Goal: Transaction & Acquisition: Book appointment/travel/reservation

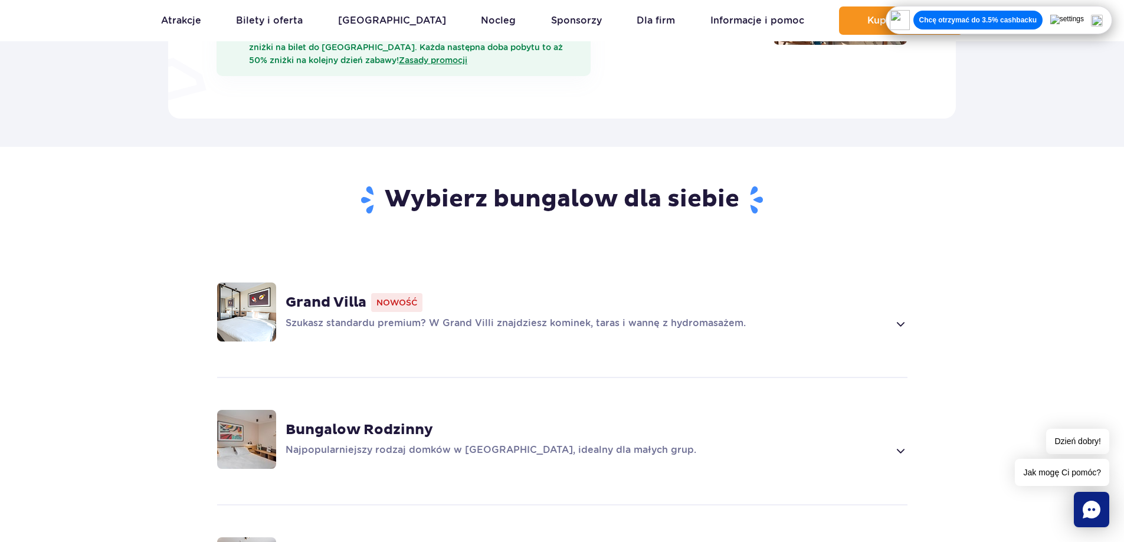
scroll to position [708, 0]
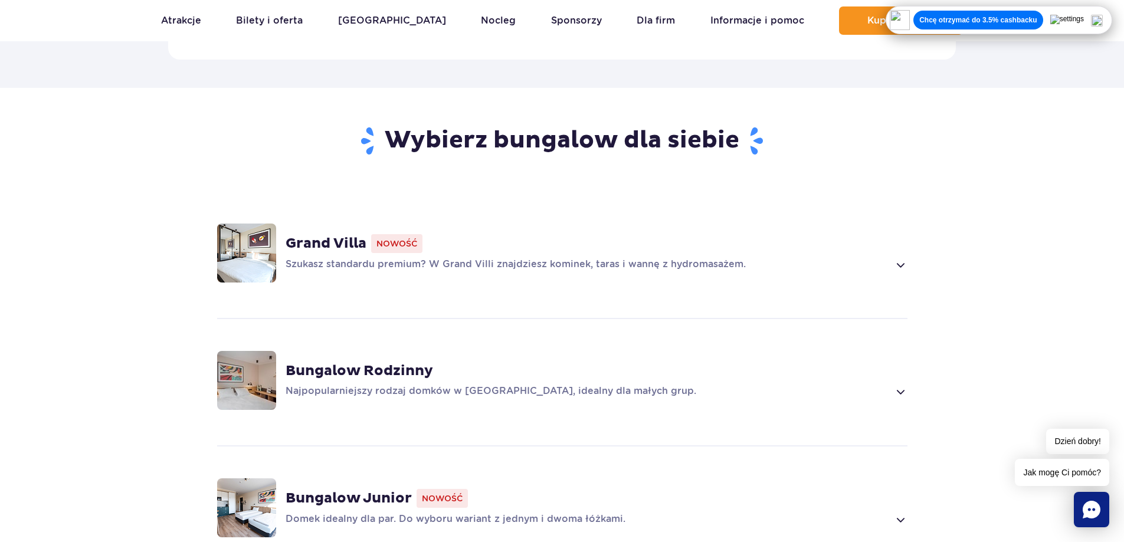
click at [550, 385] on p "Najpopularniejszy rodzaj domków w Suntago Village, idealny dla małych grup." at bounding box center [588, 392] width 604 height 14
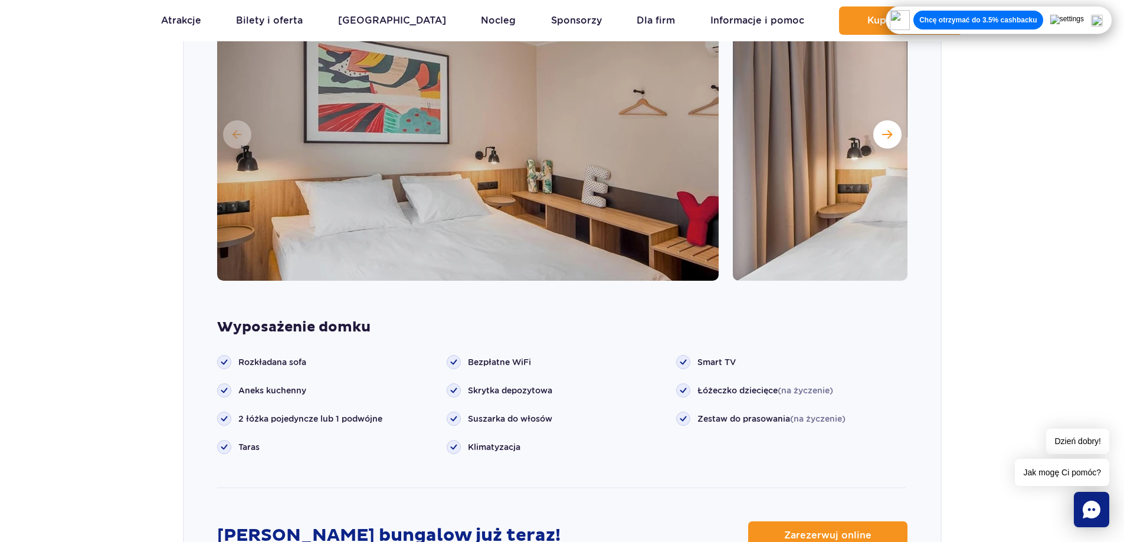
scroll to position [1072, 0]
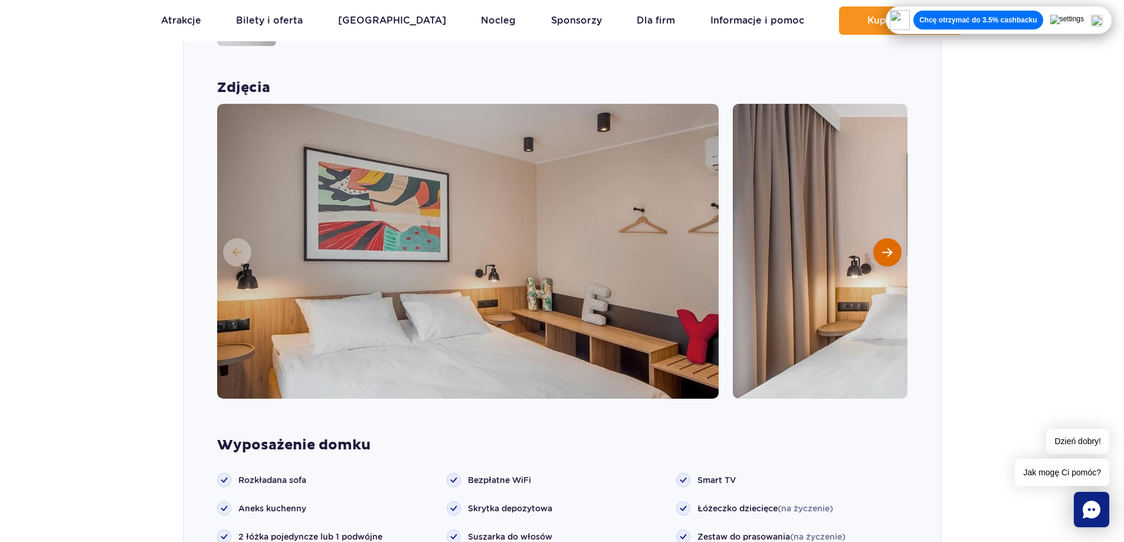
click at [876, 240] on button "Następny slajd" at bounding box center [887, 252] width 28 height 28
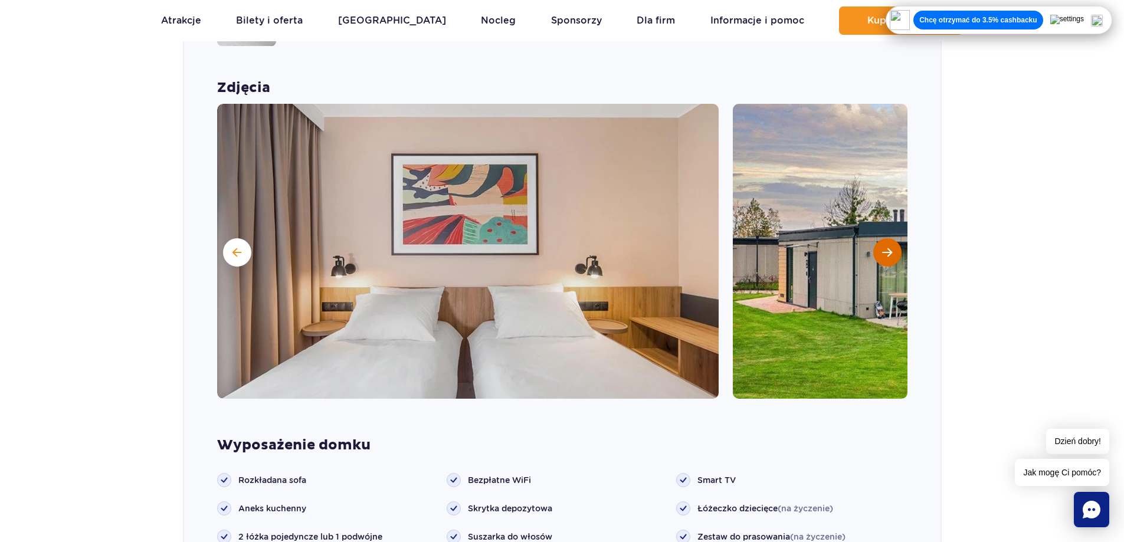
click at [876, 240] on button "Następny slajd" at bounding box center [887, 252] width 28 height 28
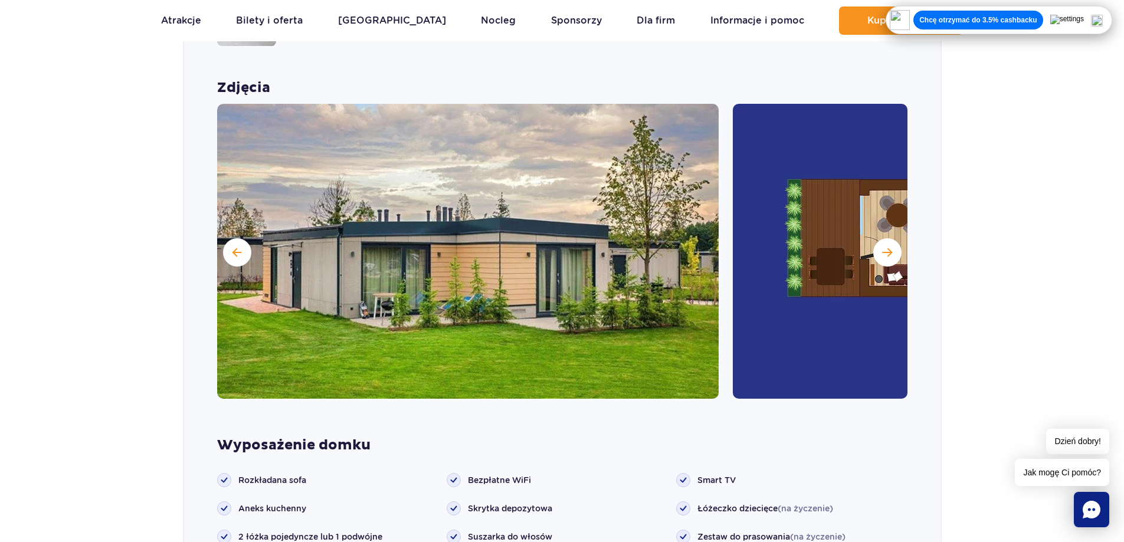
scroll to position [1308, 0]
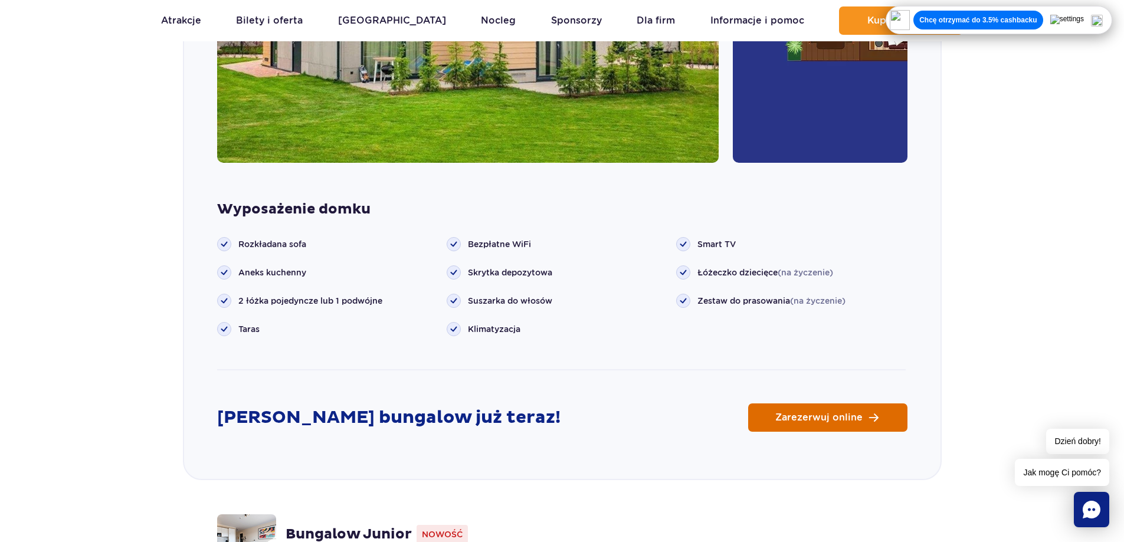
click at [781, 413] on span "Zarezerwuj online" at bounding box center [818, 417] width 87 height 9
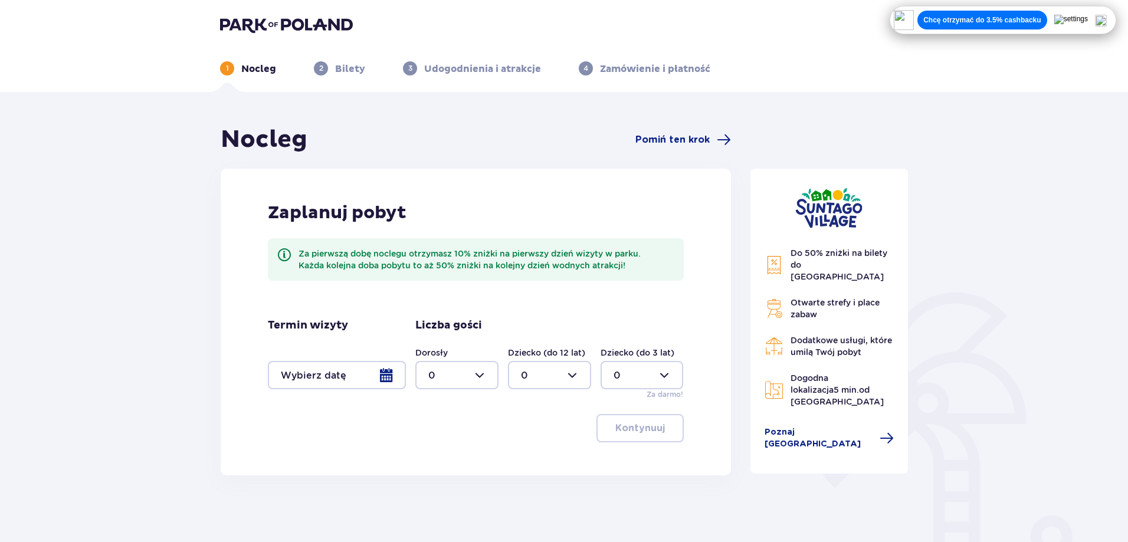
click at [486, 383] on div at bounding box center [456, 375] width 83 height 28
click at [437, 457] on div "2" at bounding box center [456, 460] width 57 height 13
type input "2"
click at [374, 377] on div at bounding box center [337, 375] width 138 height 28
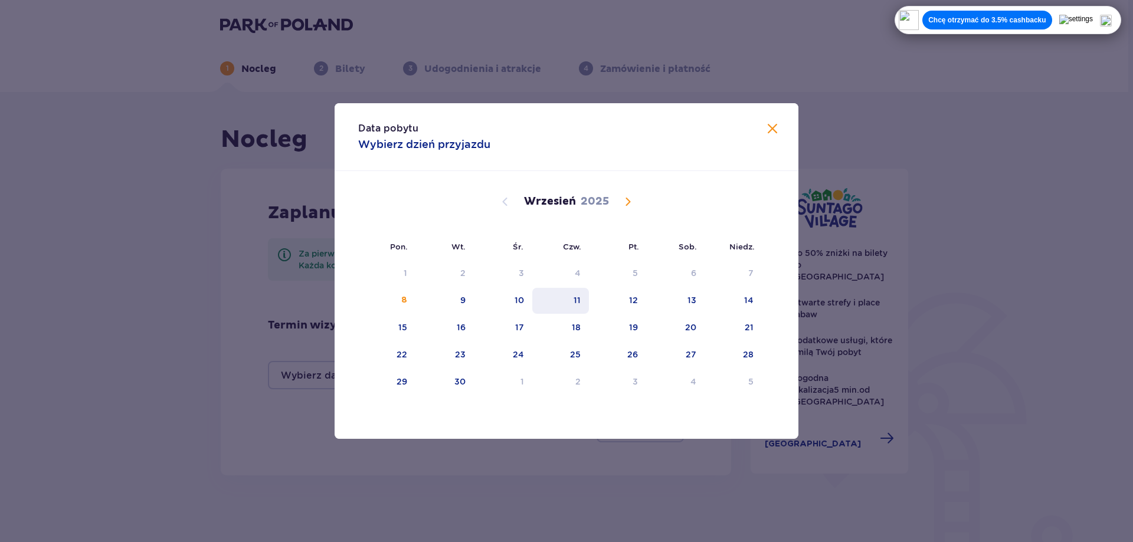
click at [578, 307] on div "11" at bounding box center [560, 301] width 57 height 26
click at [636, 303] on div "12" at bounding box center [633, 300] width 9 height 12
type input "11.09.25 - 12.09.25"
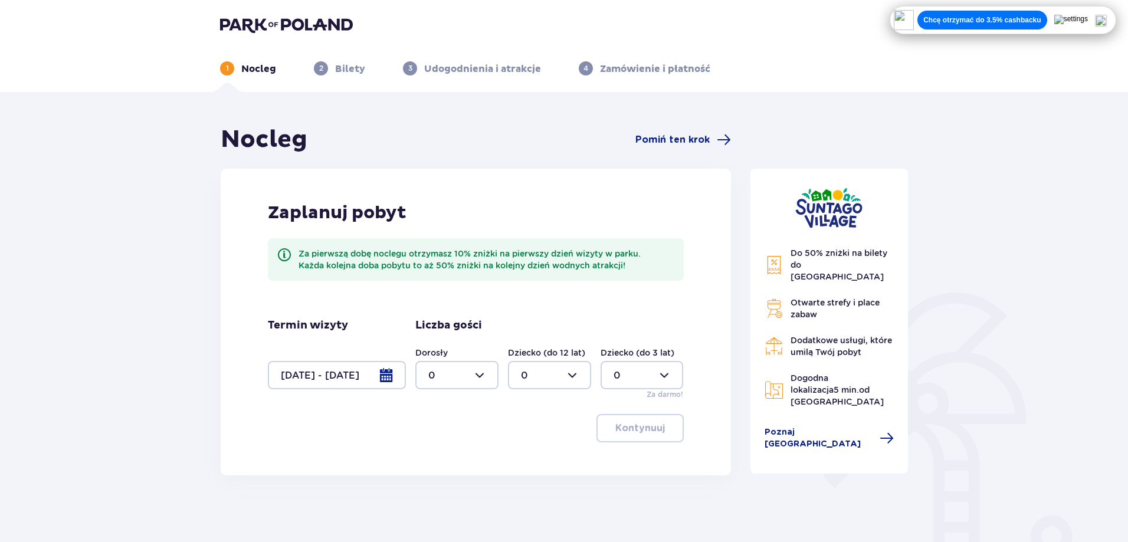
scroll to position [113, 0]
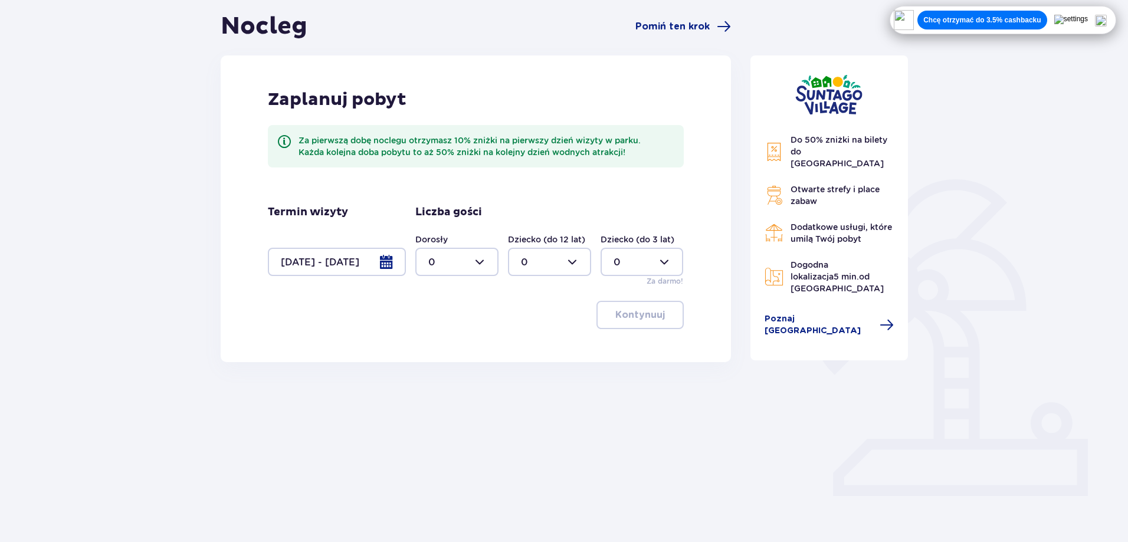
click at [483, 263] on div at bounding box center [456, 262] width 83 height 28
click at [438, 339] on span "2" at bounding box center [457, 347] width 81 height 25
type input "2"
click at [663, 316] on span "button" at bounding box center [667, 315] width 14 height 14
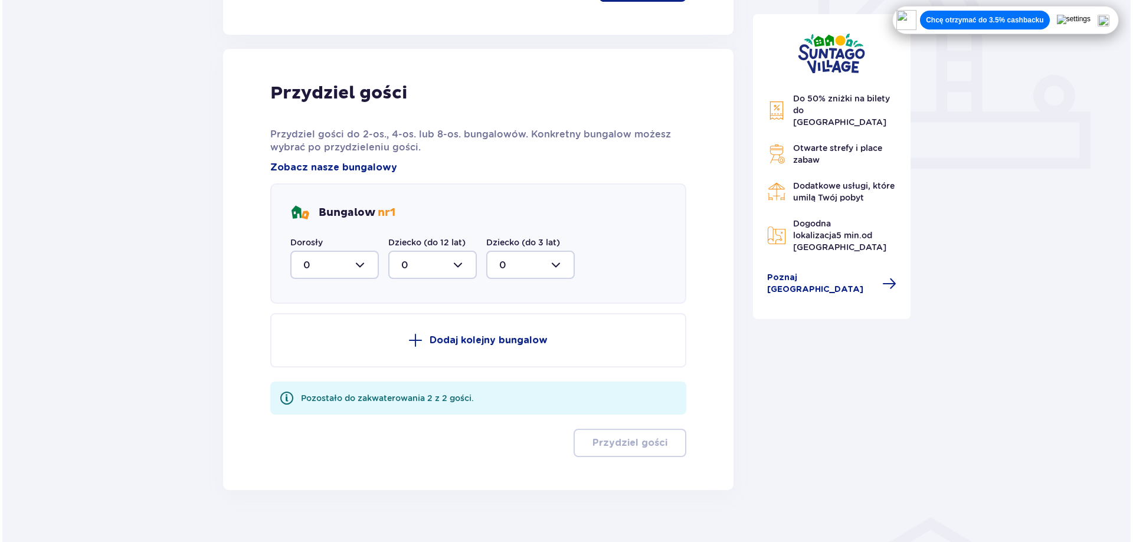
scroll to position [460, 0]
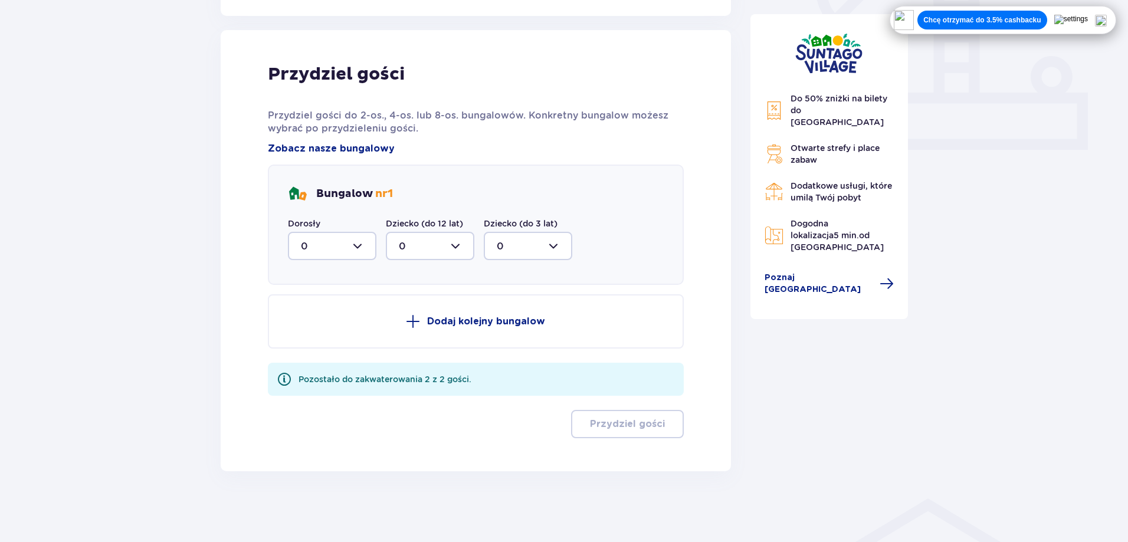
click at [365, 250] on div at bounding box center [332, 246] width 89 height 28
click at [349, 149] on span "Zobacz nasze bungalowy" at bounding box center [331, 148] width 127 height 13
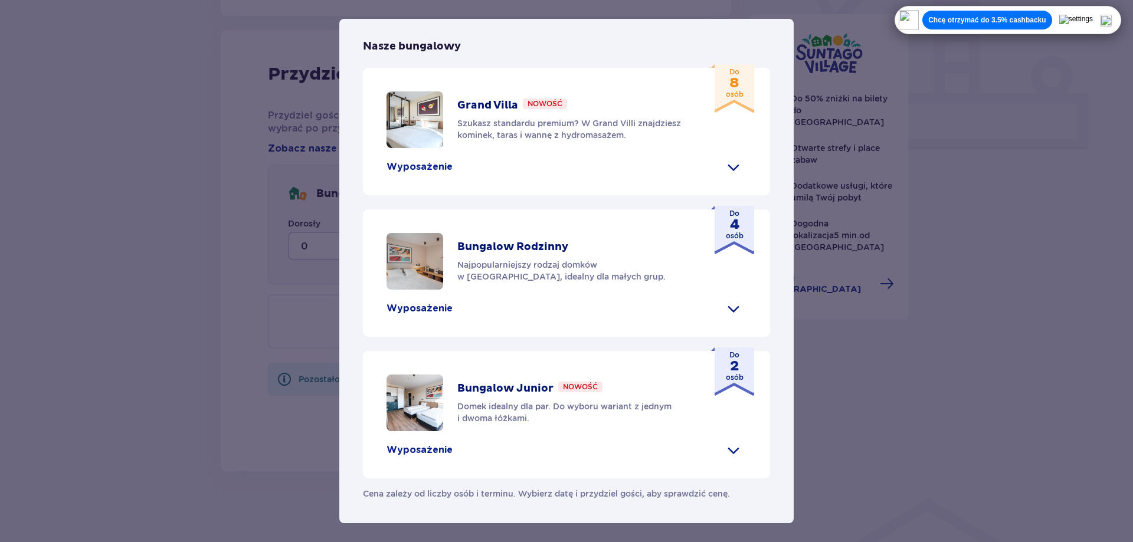
scroll to position [486, 0]
click at [635, 410] on p "Domek idealny dla par. Do wyboru wariant z jednym i dwoma łóżkami." at bounding box center [574, 413] width 234 height 24
click at [417, 448] on p "Wyposażenie" at bounding box center [420, 450] width 66 height 13
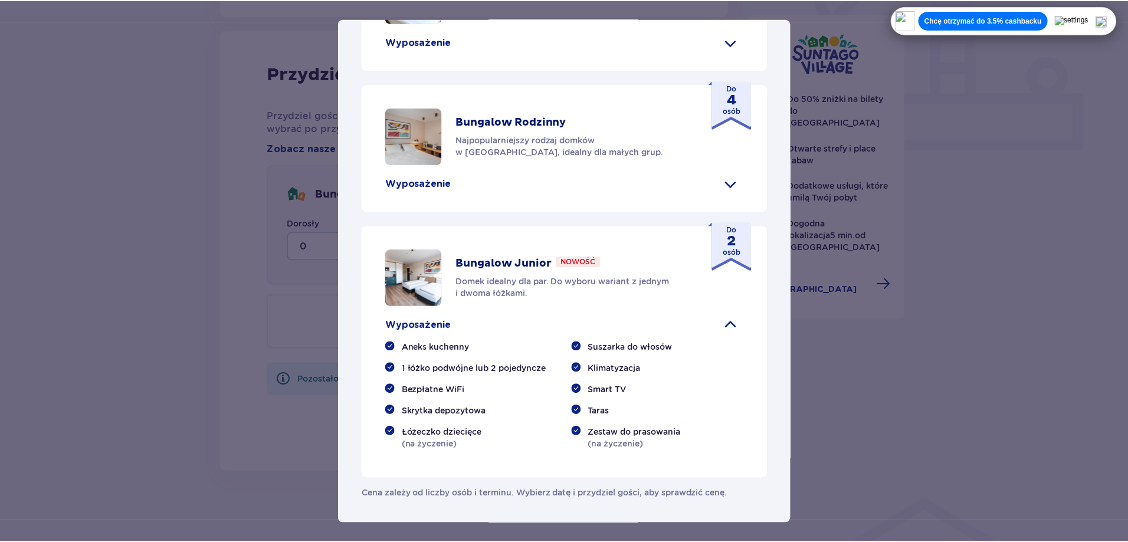
scroll to position [604, 0]
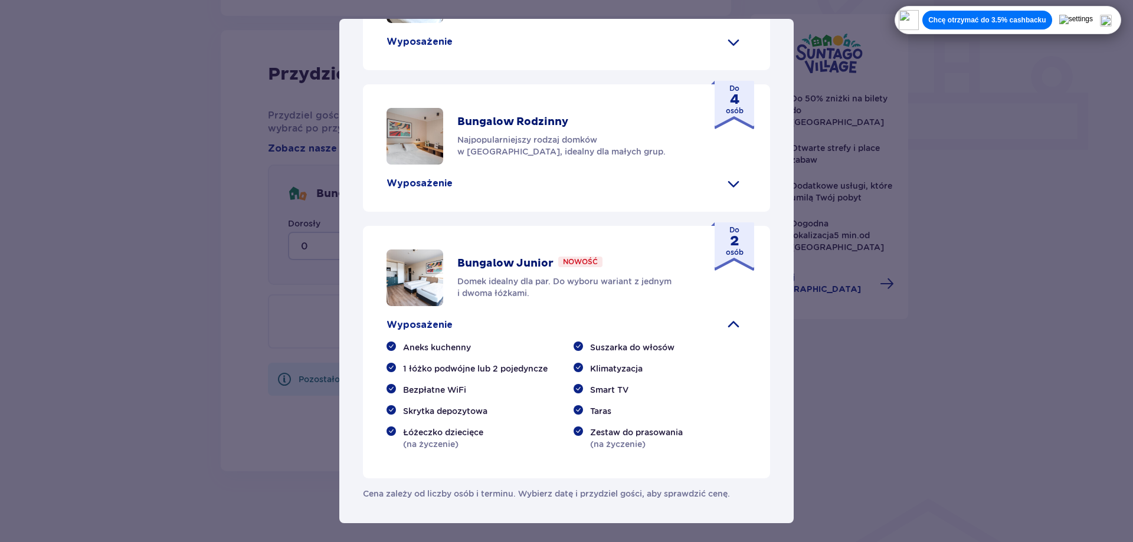
drag, startPoint x: 475, startPoint y: 274, endPoint x: 482, endPoint y: 273, distance: 7.3
click at [476, 271] on p "Bungalow Junior" at bounding box center [505, 264] width 96 height 14
click at [555, 268] on div "Bungalow Junior Nowość" at bounding box center [529, 264] width 145 height 14
click at [660, 266] on div "Bungalow Junior Nowość Domek idealny dla par. Do wyboru wariant z jednym i dwom…" at bounding box center [574, 278] width 234 height 42
click at [725, 50] on span at bounding box center [733, 41] width 19 height 19
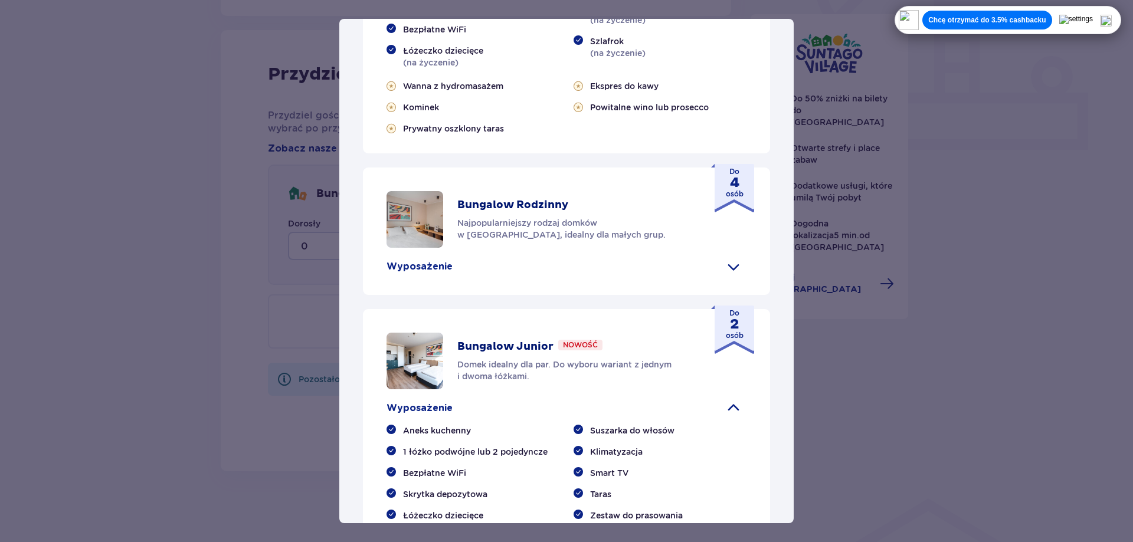
click at [244, 264] on div "Suntago Village Suntago Village to idealne miejsce dla fanów dobrej zabawy i tr…" at bounding box center [566, 271] width 1133 height 542
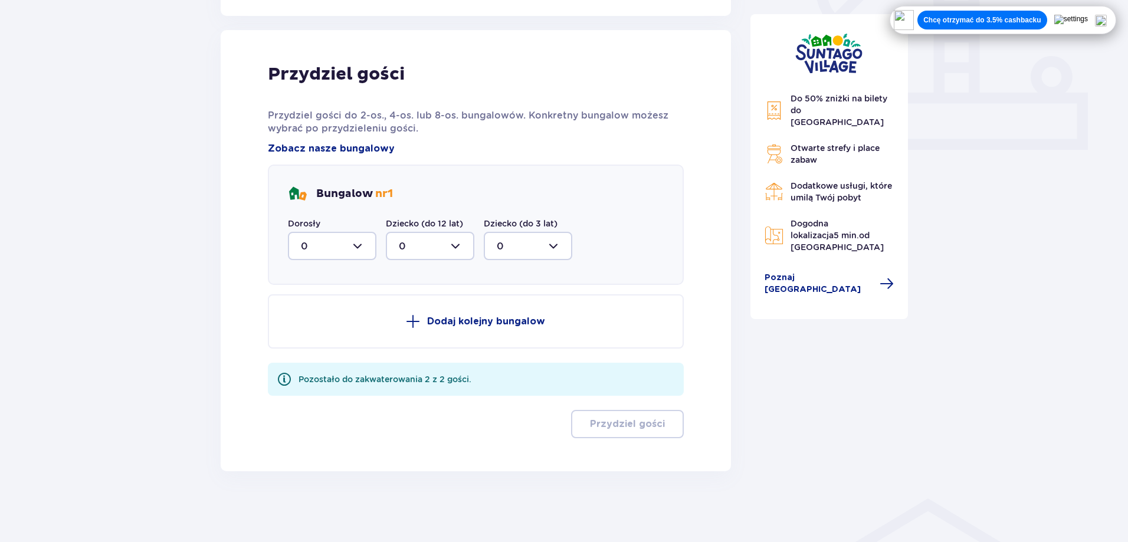
click at [343, 246] on div at bounding box center [332, 246] width 89 height 28
click at [311, 328] on div "2" at bounding box center [332, 331] width 63 height 13
type input "2"
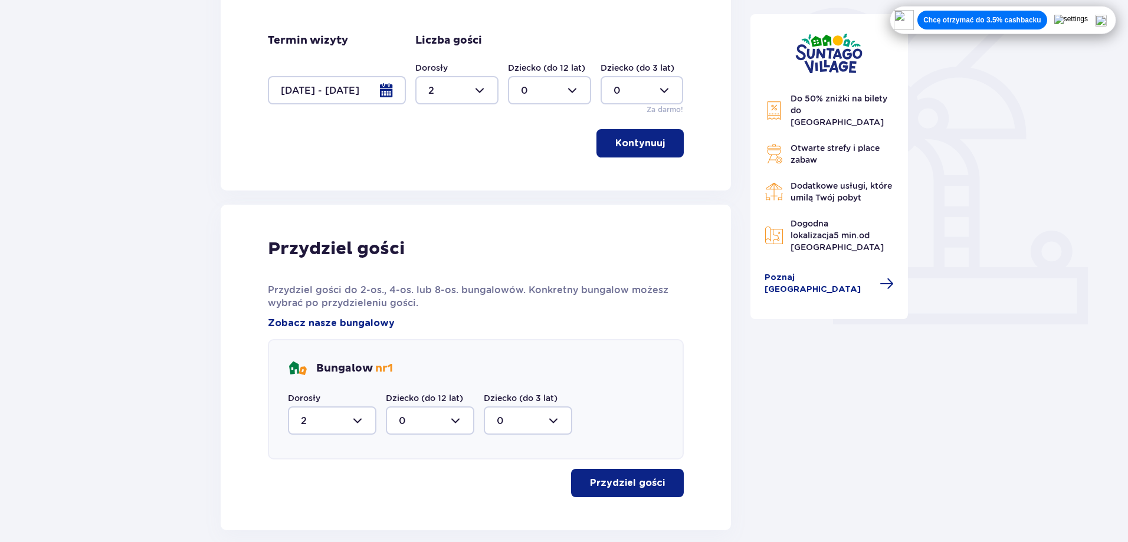
scroll to position [344, 0]
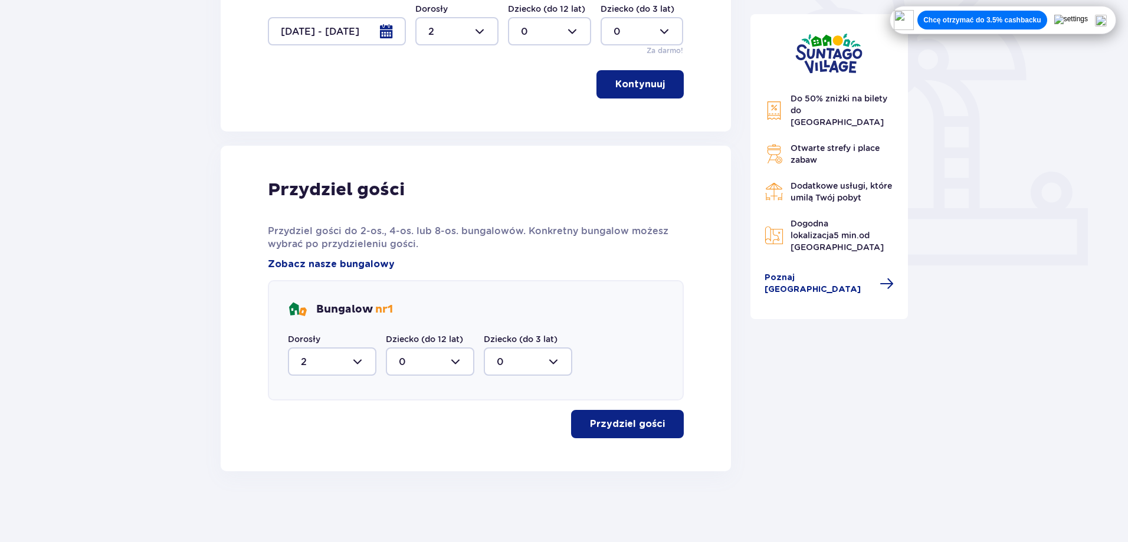
click at [654, 420] on p "Przydziel gości" at bounding box center [627, 424] width 75 height 13
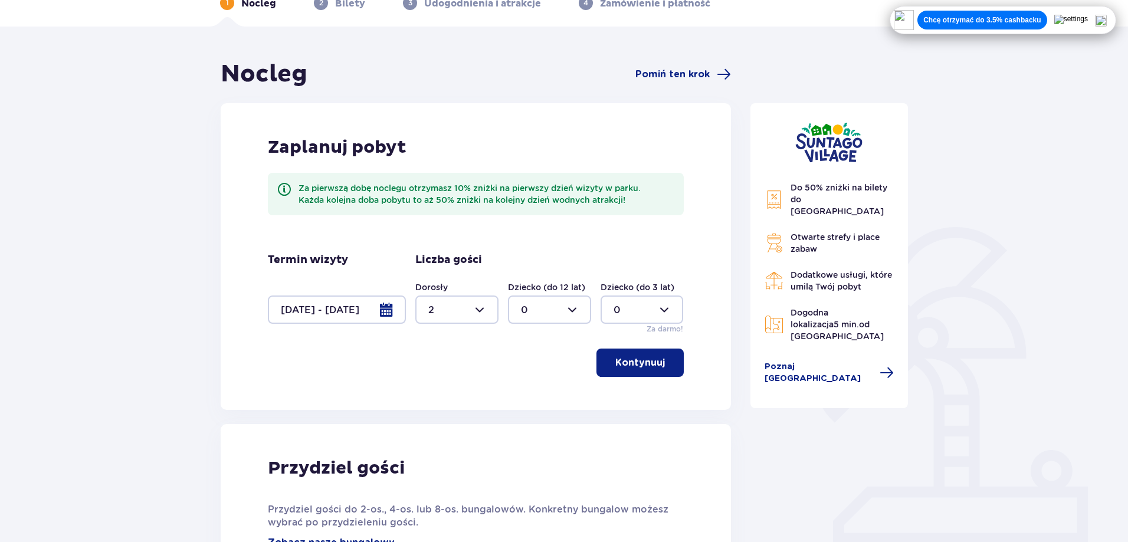
scroll to position [0, 0]
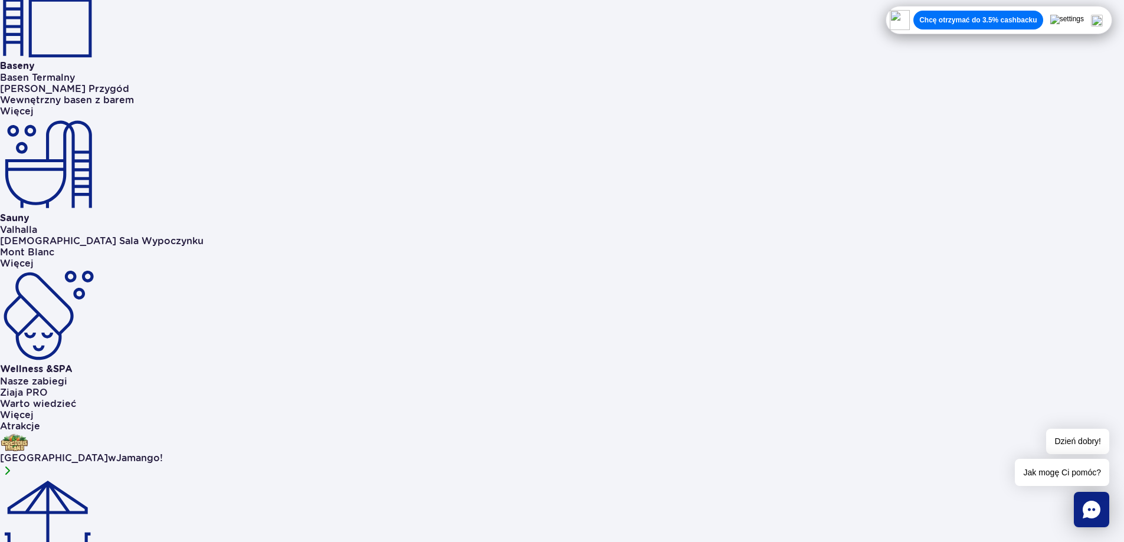
scroll to position [836, 0]
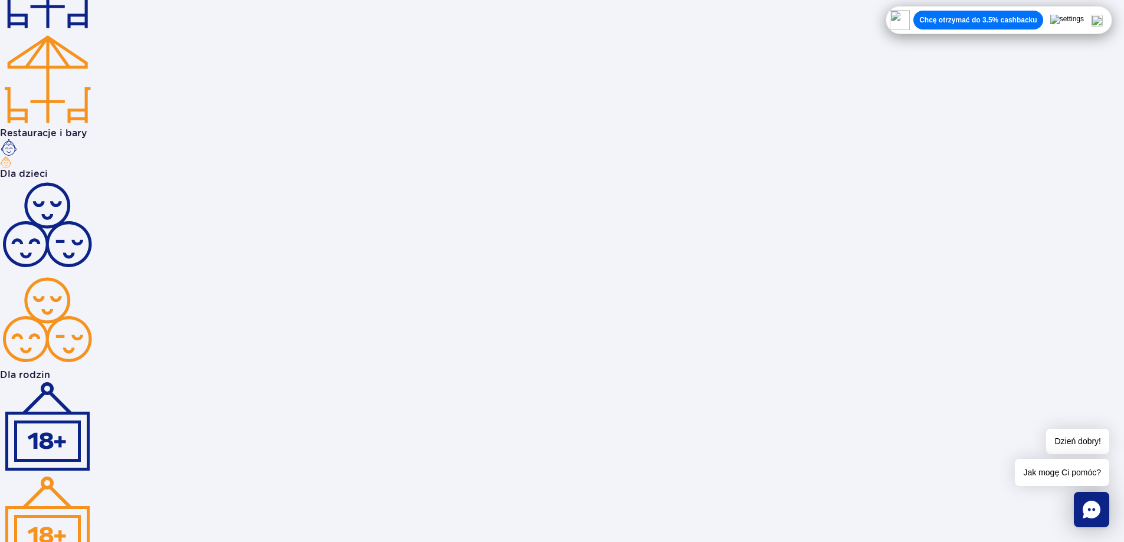
scroll to position [1436, 0]
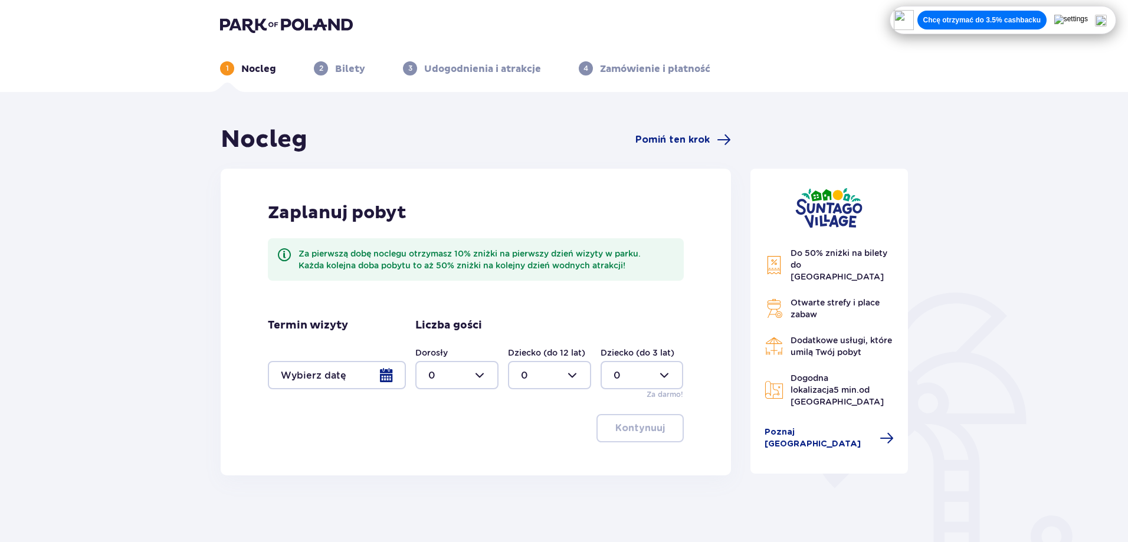
click at [378, 372] on div at bounding box center [337, 375] width 138 height 28
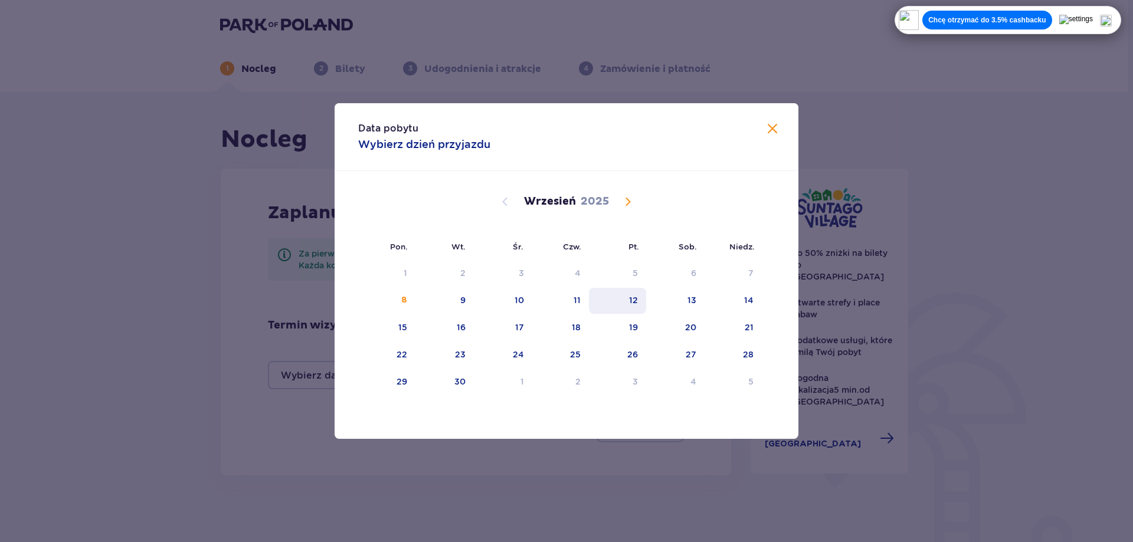
drag, startPoint x: 585, startPoint y: 302, endPoint x: 600, endPoint y: 303, distance: 14.2
click at [587, 302] on div "11" at bounding box center [560, 301] width 57 height 26
click at [631, 304] on div "12" at bounding box center [633, 300] width 9 height 12
type input "11.09.25 - 12.09.25"
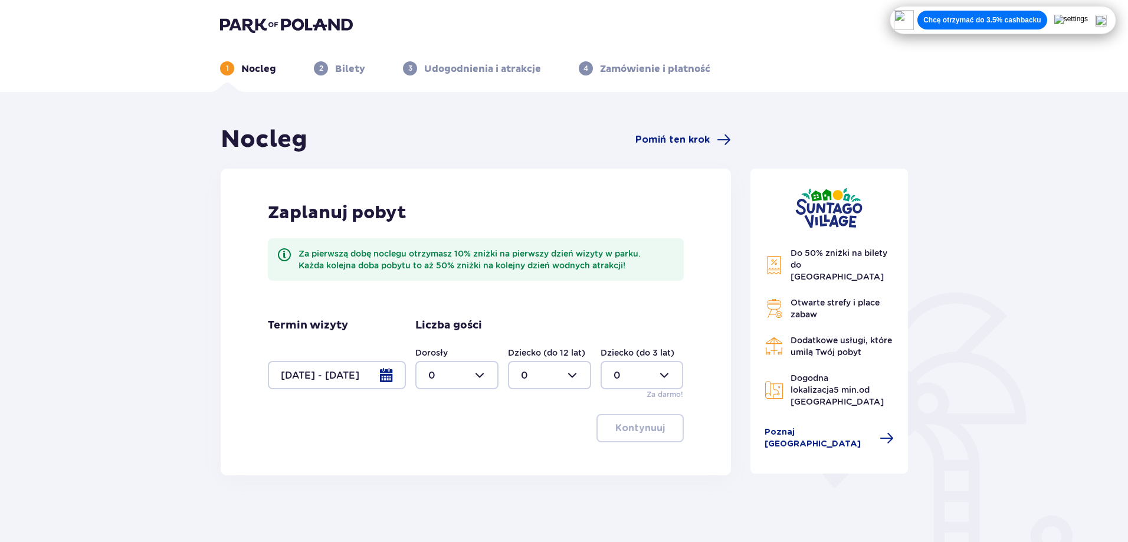
scroll to position [113, 0]
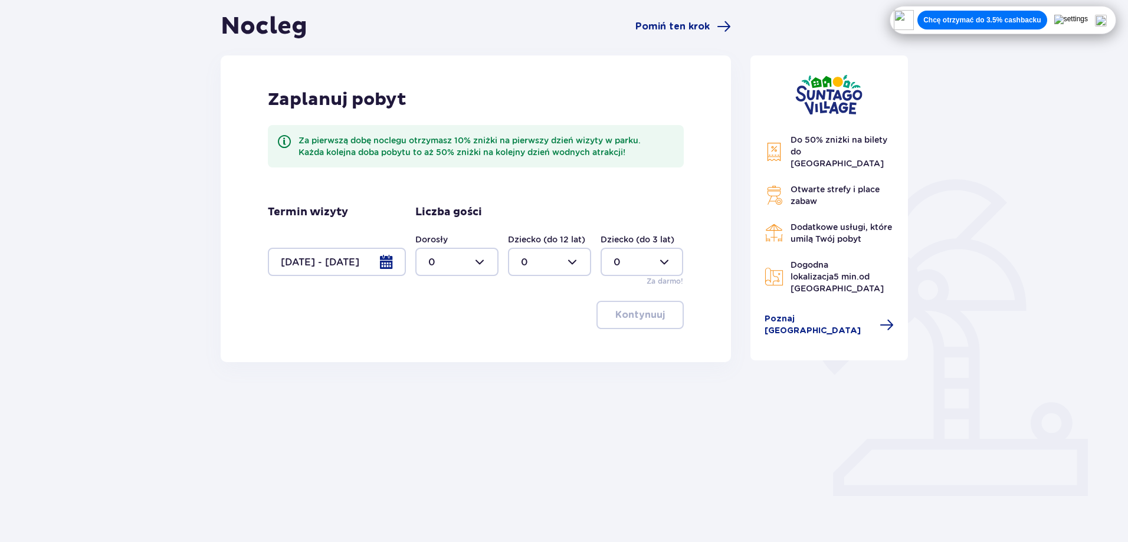
drag, startPoint x: 453, startPoint y: 279, endPoint x: 454, endPoint y: 265, distance: 14.2
click at [453, 279] on div "Dorosły 0 Dziecko (do 12 lat) 0 Dziecko (do 3 lat) 0 Za darmo!" at bounding box center [549, 260] width 269 height 53
click at [456, 263] on div at bounding box center [456, 262] width 83 height 28
click at [435, 337] on span "2" at bounding box center [457, 347] width 81 height 25
type input "2"
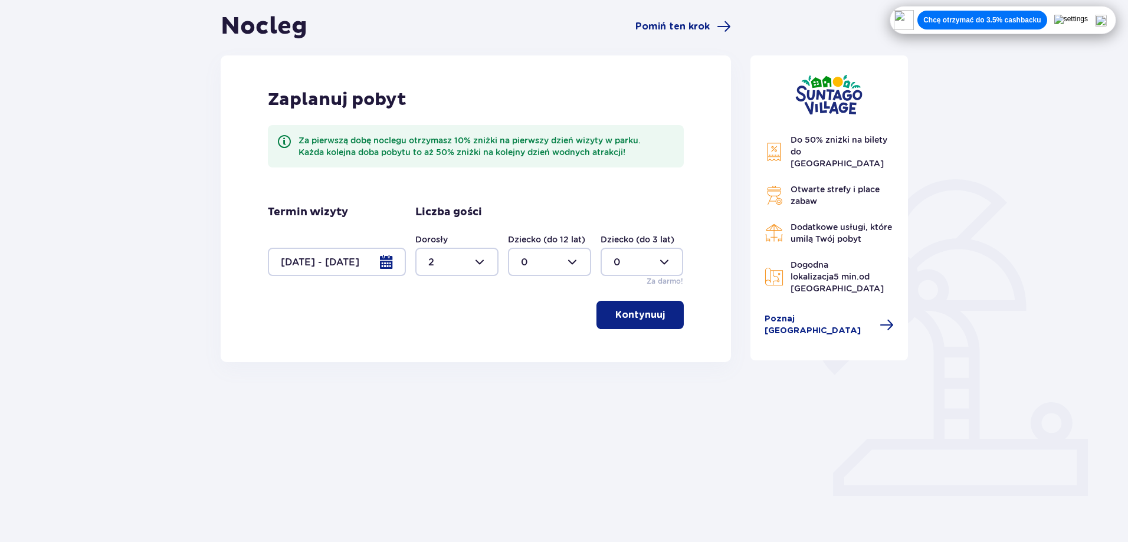
click at [660, 320] on span "button" at bounding box center [667, 315] width 14 height 14
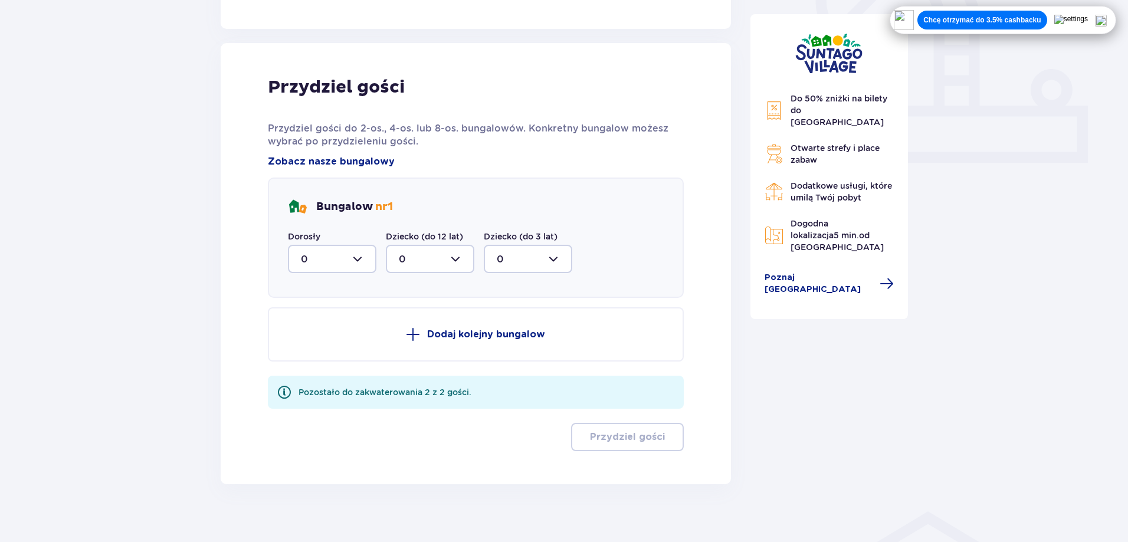
scroll to position [460, 0]
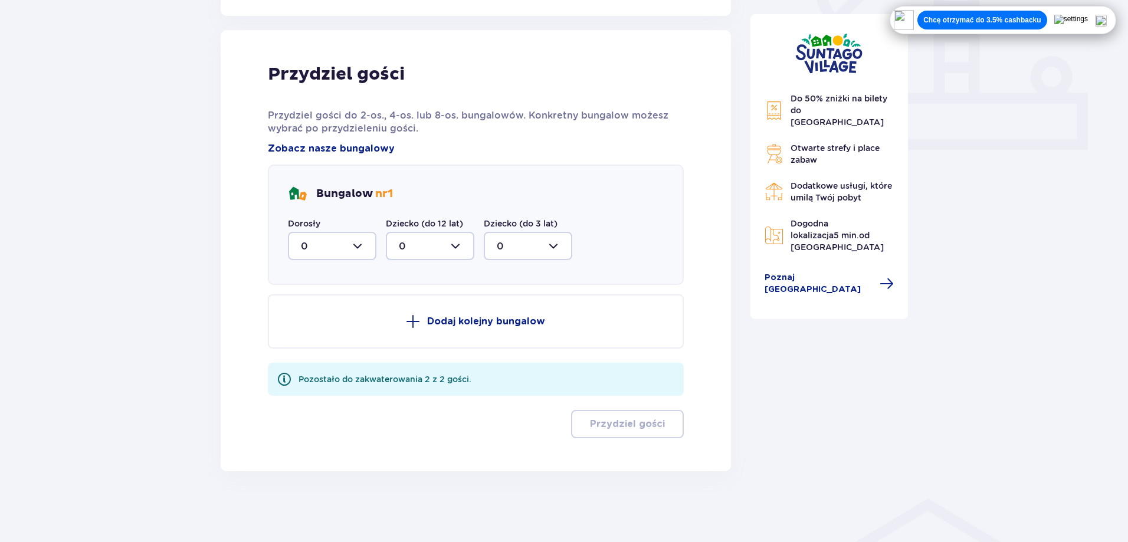
click at [355, 250] on div at bounding box center [332, 246] width 89 height 28
click at [315, 328] on div "2" at bounding box center [332, 331] width 63 height 13
type input "2"
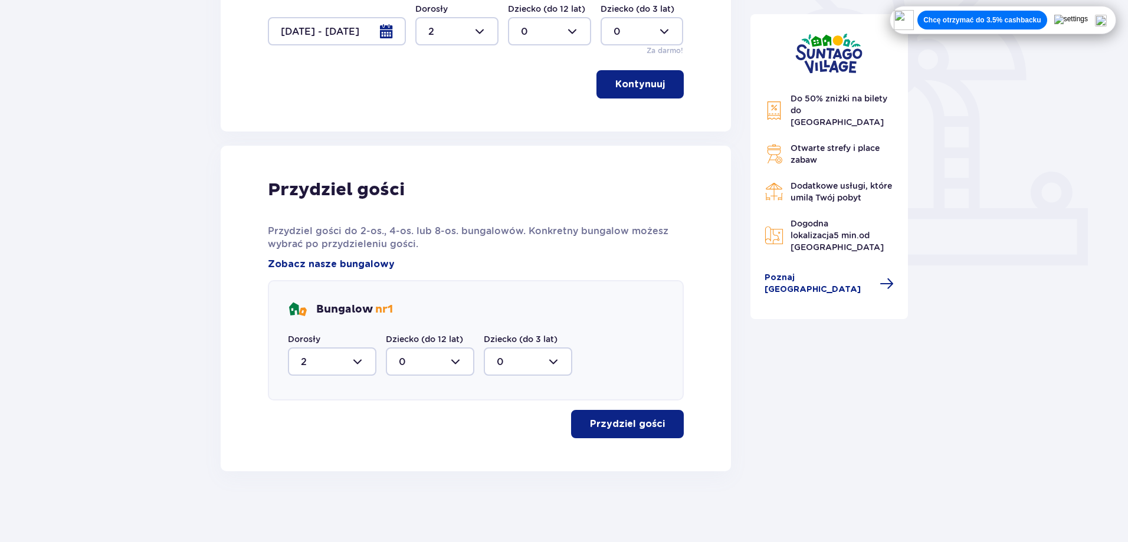
click at [639, 425] on p "Przydziel gości" at bounding box center [627, 424] width 75 height 13
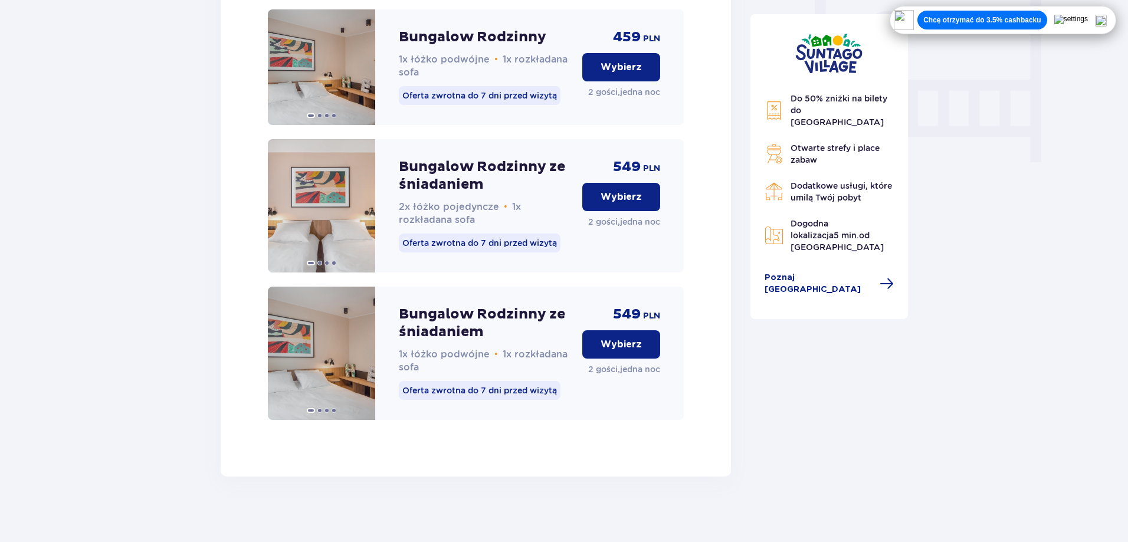
scroll to position [1128, 0]
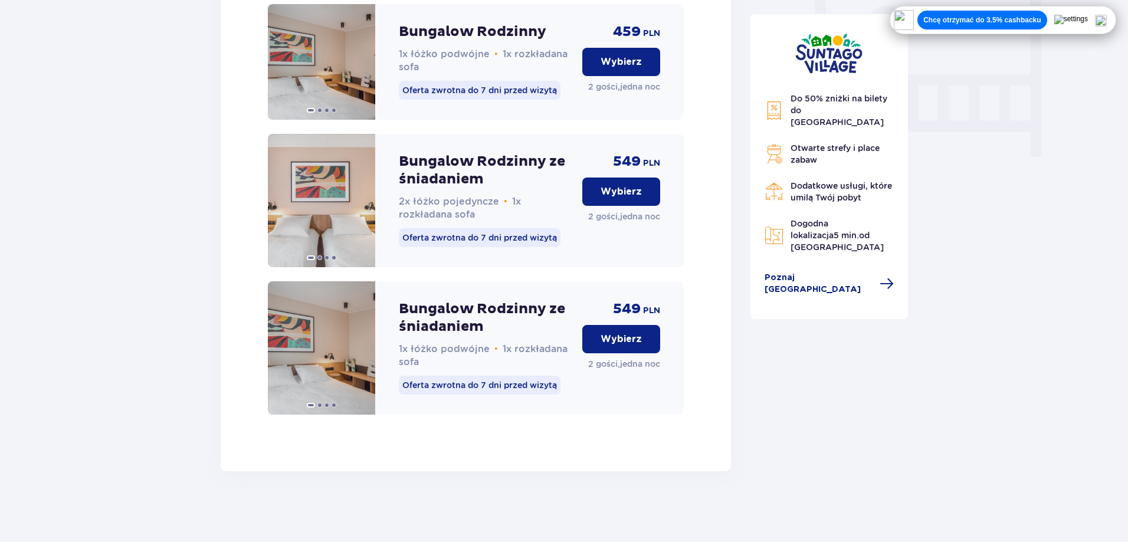
click at [457, 174] on p "Bungalow Rodzinny ze śniadaniem" at bounding box center [486, 170] width 174 height 35
click at [636, 336] on p "Wybierz" at bounding box center [621, 339] width 41 height 13
click at [636, 336] on div "549 PLN Wybierz 2 gości , jedna noc" at bounding box center [621, 347] width 78 height 133
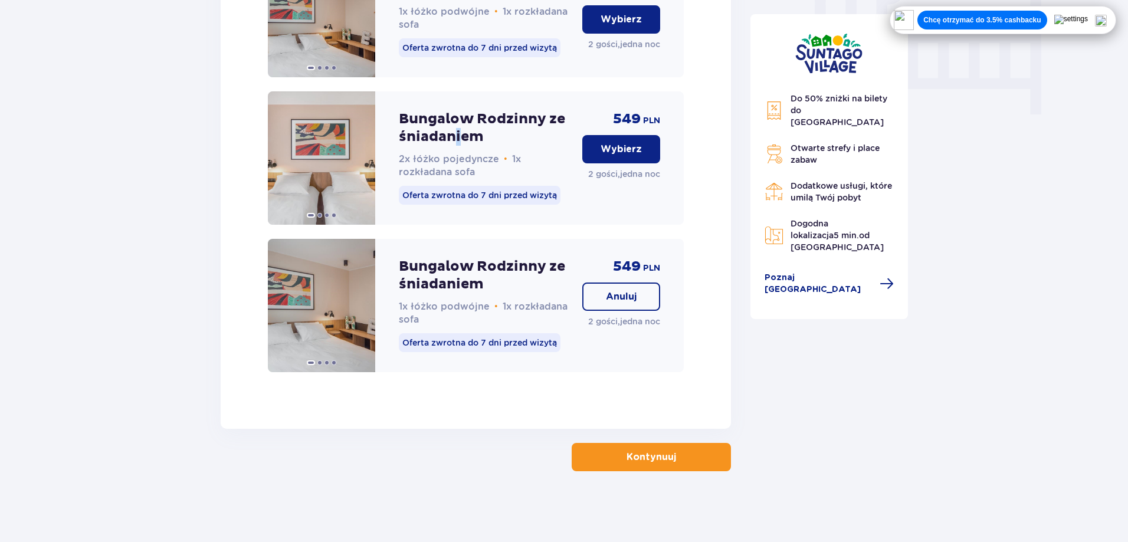
scroll to position [1170, 0]
click at [651, 464] on button "Kontynuuj" at bounding box center [651, 457] width 159 height 28
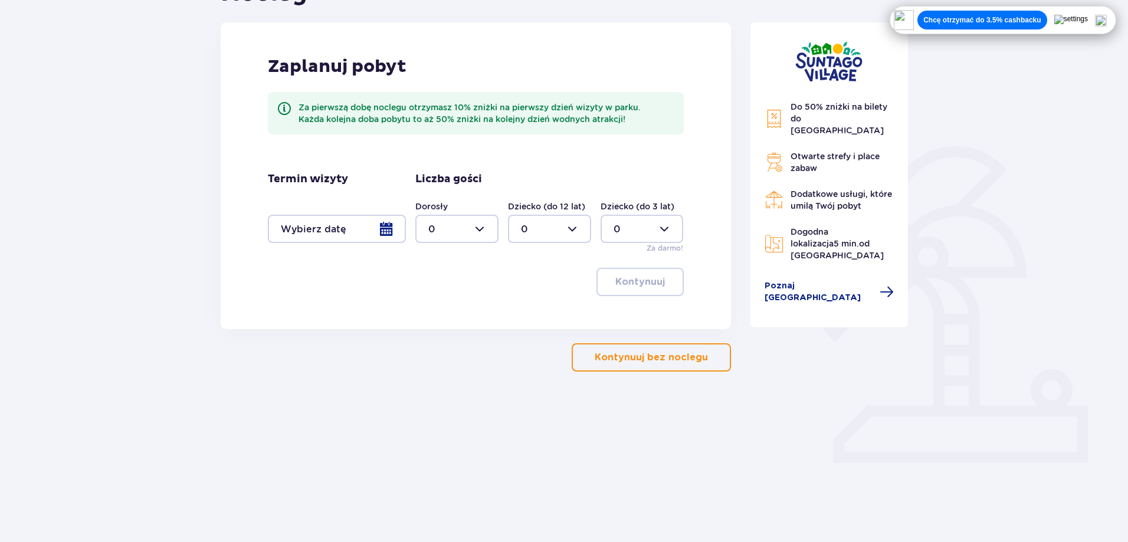
scroll to position [113, 0]
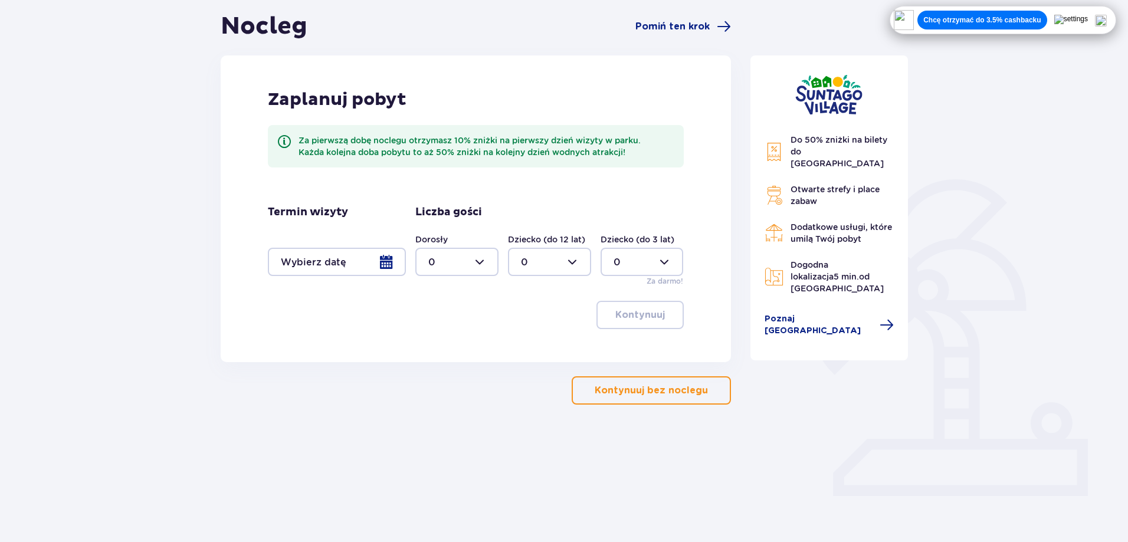
click at [356, 260] on div at bounding box center [337, 262] width 138 height 28
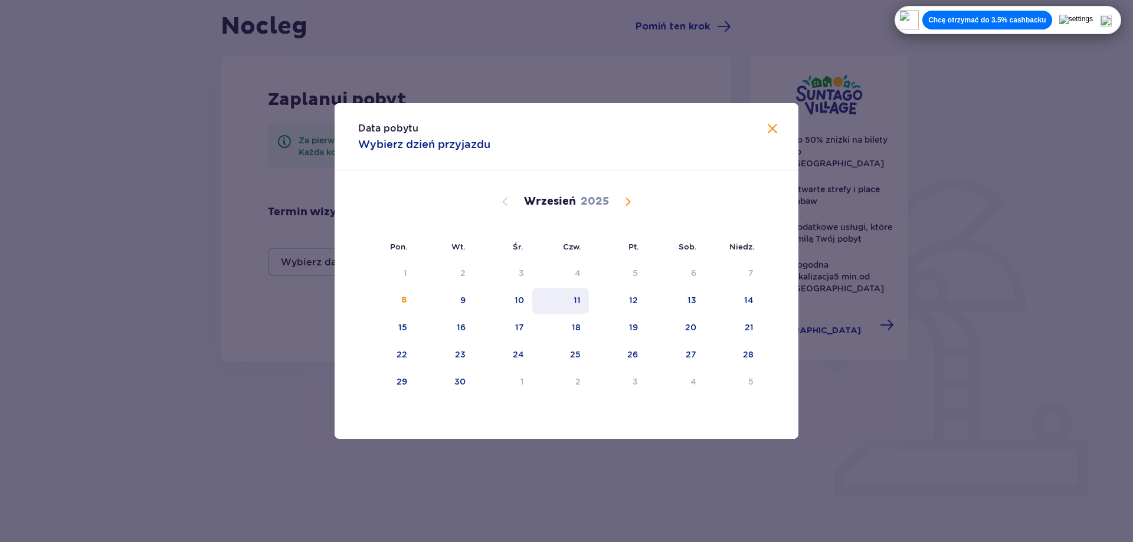
drag, startPoint x: 577, startPoint y: 308, endPoint x: 611, endPoint y: 301, distance: 34.4
click at [577, 307] on div "11" at bounding box center [560, 301] width 57 height 26
click at [611, 301] on div "12" at bounding box center [617, 301] width 57 height 26
type input "11.09.25 - 12.09.25"
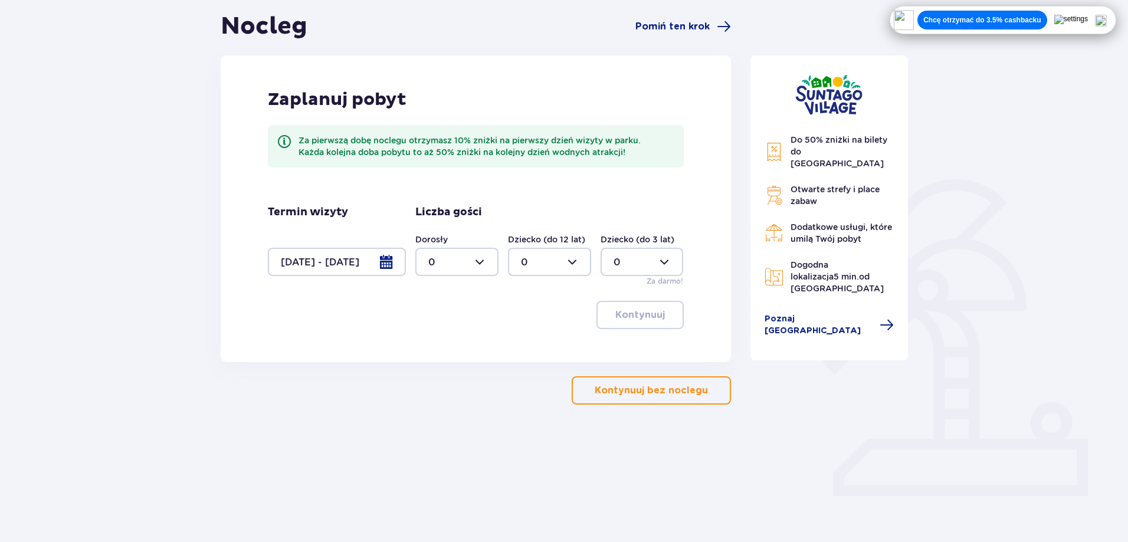
drag, startPoint x: 477, startPoint y: 266, endPoint x: 478, endPoint y: 277, distance: 11.3
click at [477, 265] on div at bounding box center [456, 262] width 83 height 28
click at [446, 345] on div "2" at bounding box center [456, 347] width 57 height 13
type input "2"
click at [633, 310] on p "Kontynuuj" at bounding box center [641, 315] width 50 height 13
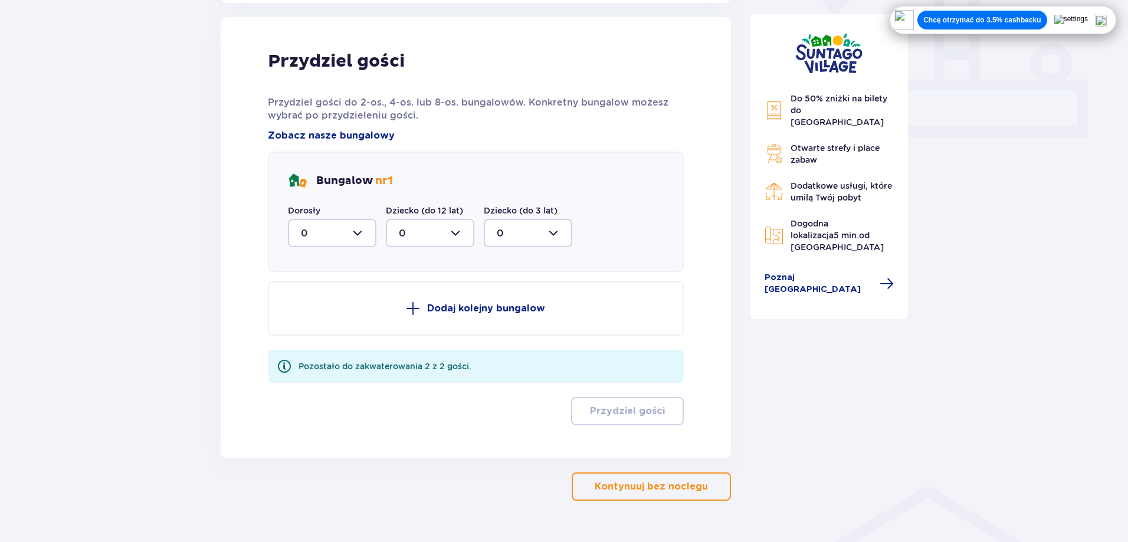
scroll to position [476, 0]
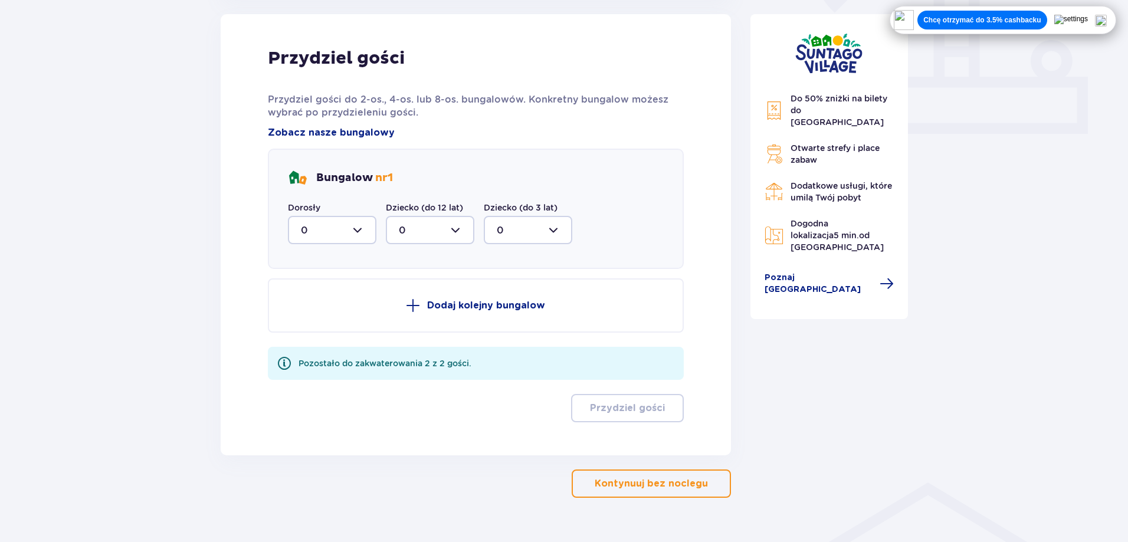
click at [338, 224] on div at bounding box center [332, 230] width 89 height 28
click at [316, 313] on div "2" at bounding box center [332, 315] width 63 height 13
type input "2"
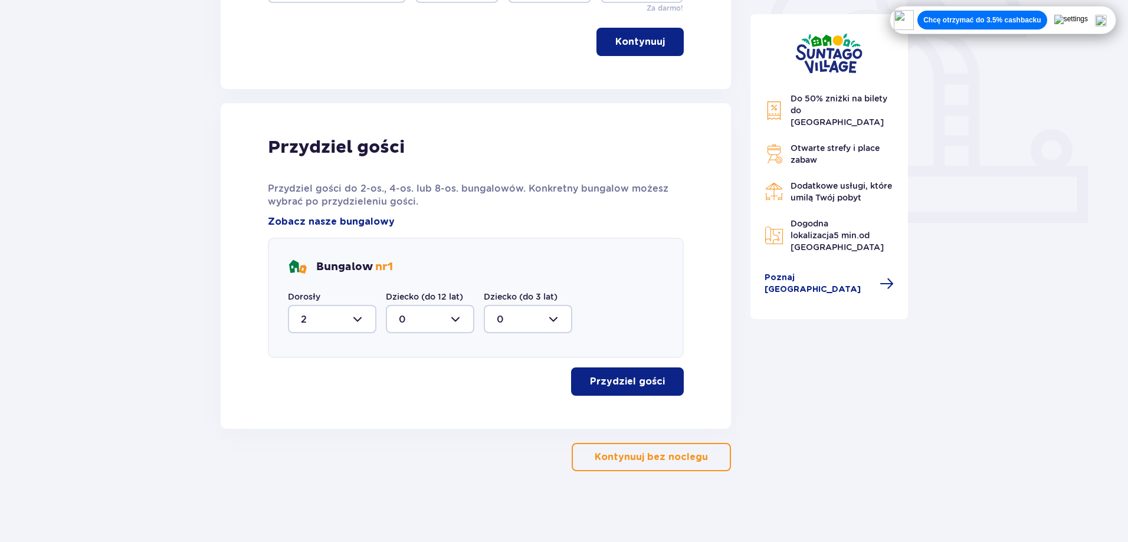
click at [658, 380] on button "Przydziel gości" at bounding box center [627, 382] width 113 height 28
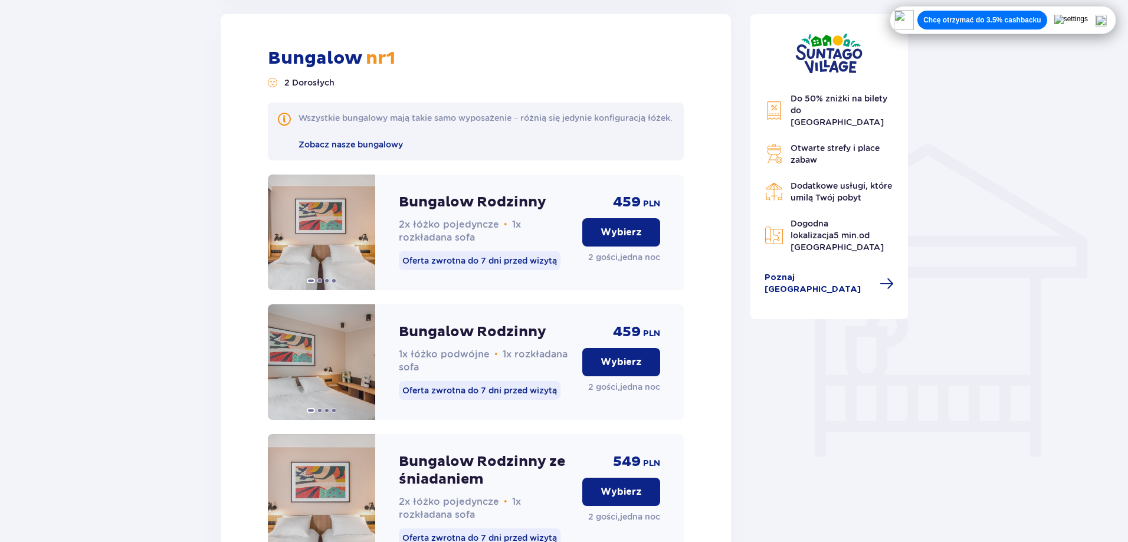
scroll to position [1111, 0]
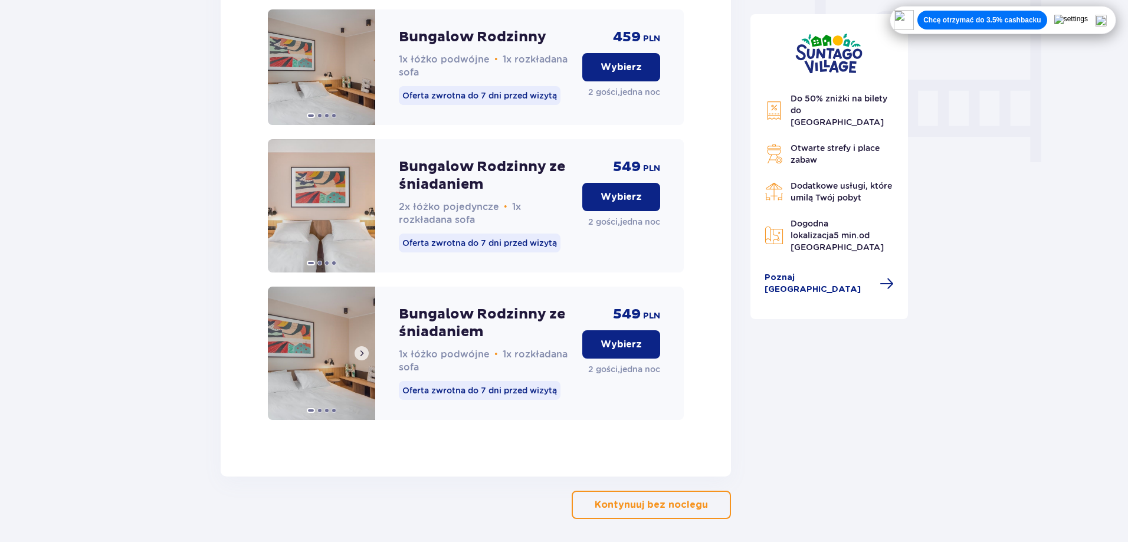
click at [364, 358] on span at bounding box center [361, 353] width 9 height 9
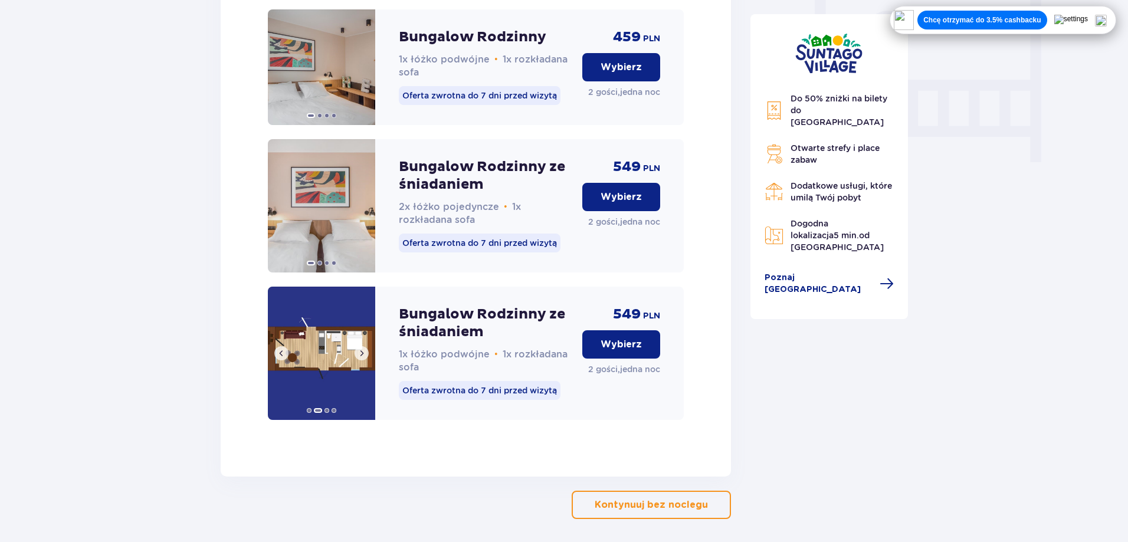
click at [320, 362] on img at bounding box center [321, 353] width 107 height 133
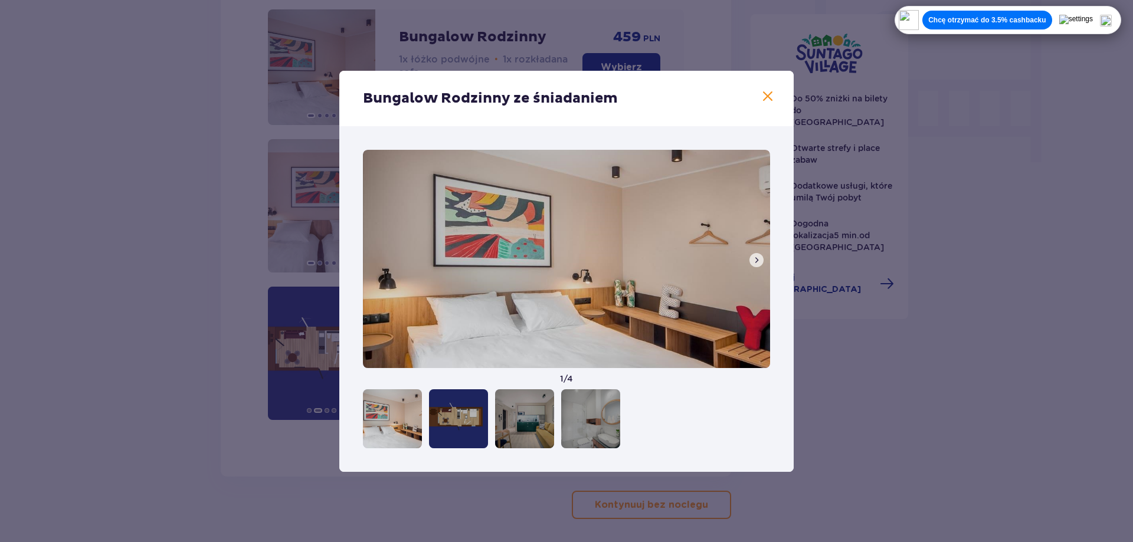
click at [751, 260] on button at bounding box center [756, 260] width 14 height 14
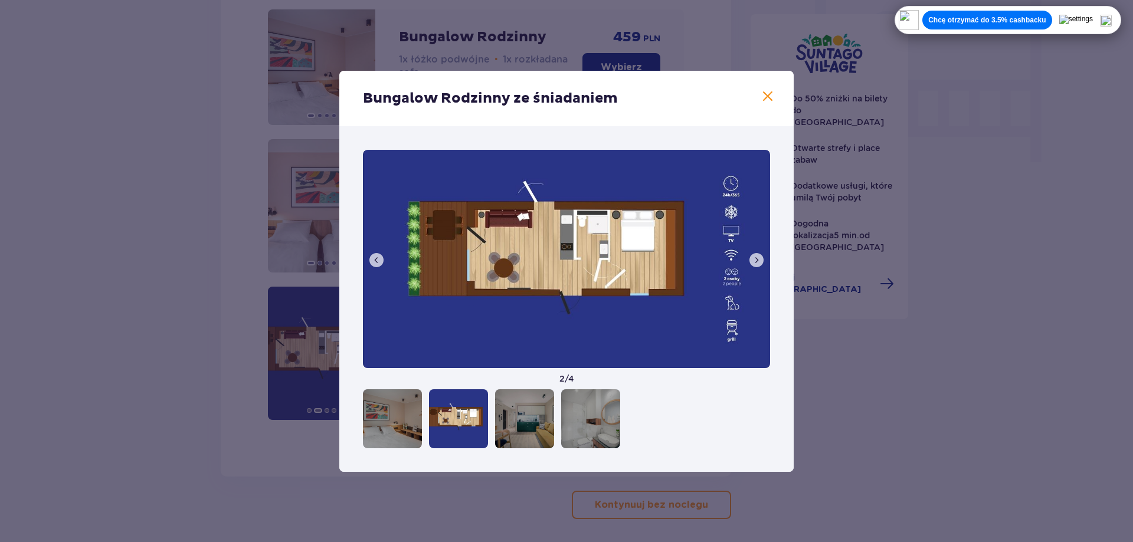
click at [757, 263] on span at bounding box center [756, 260] width 9 height 9
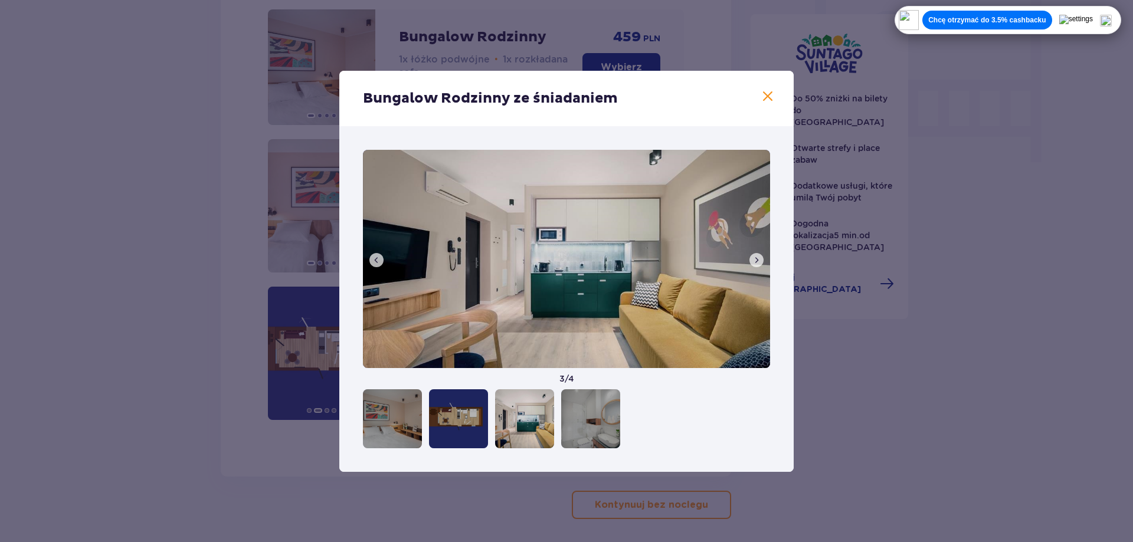
click at [757, 263] on span at bounding box center [756, 260] width 9 height 9
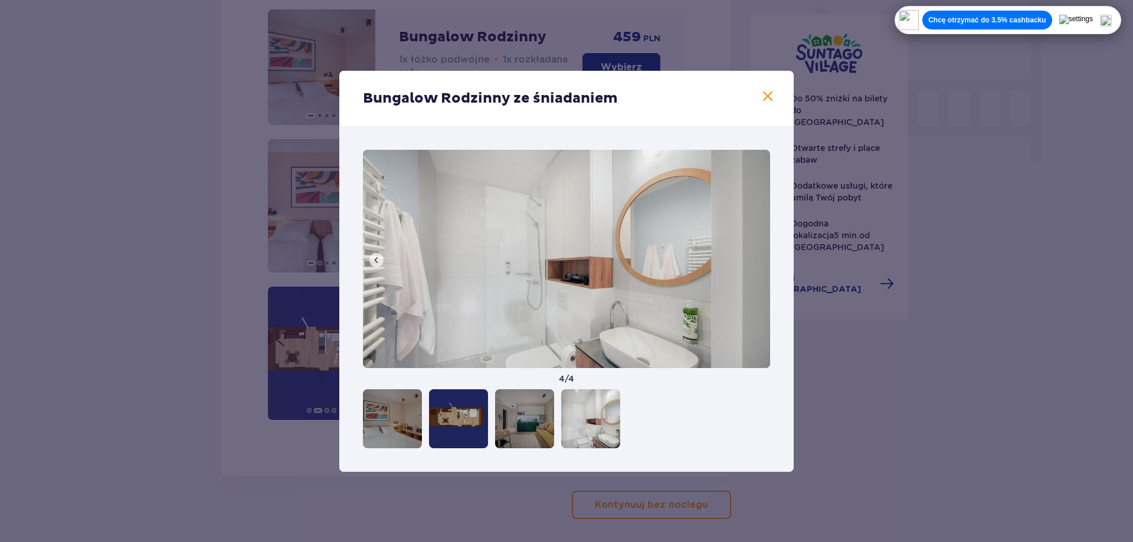
click at [377, 259] on span at bounding box center [376, 260] width 9 height 9
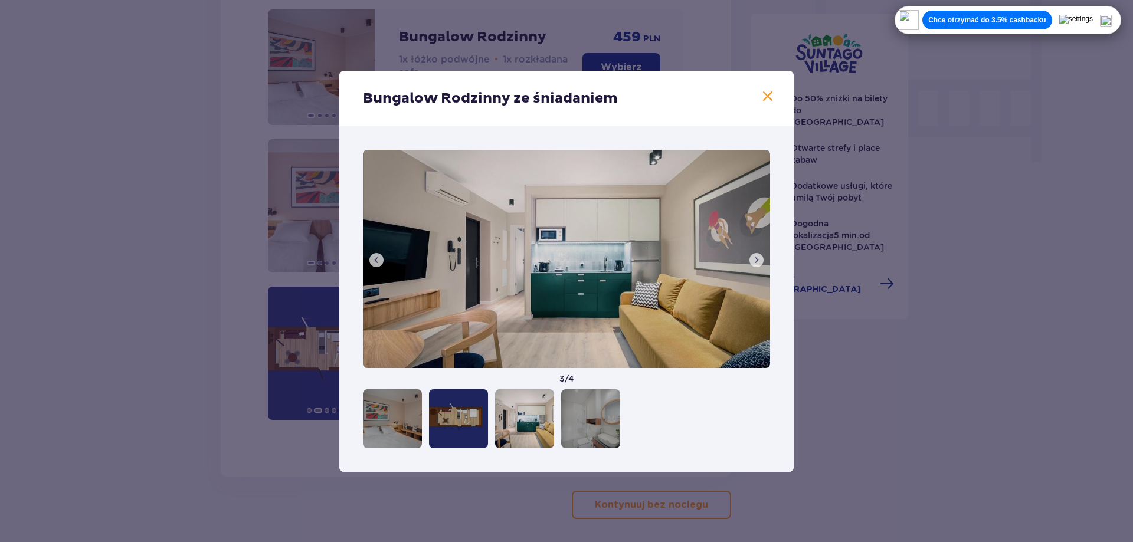
click at [378, 259] on span at bounding box center [376, 260] width 9 height 9
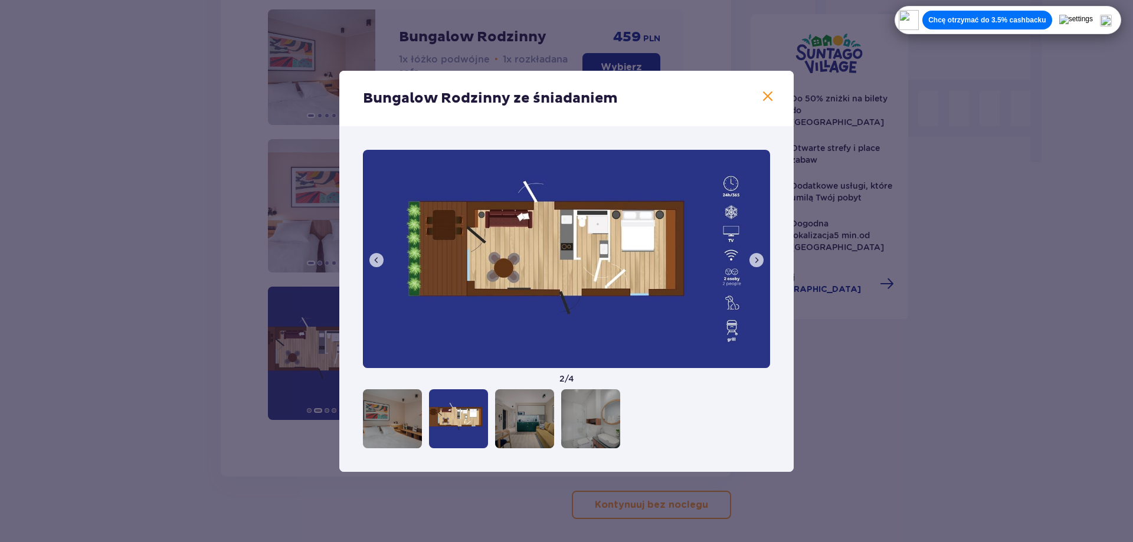
click at [378, 259] on span at bounding box center [376, 260] width 9 height 9
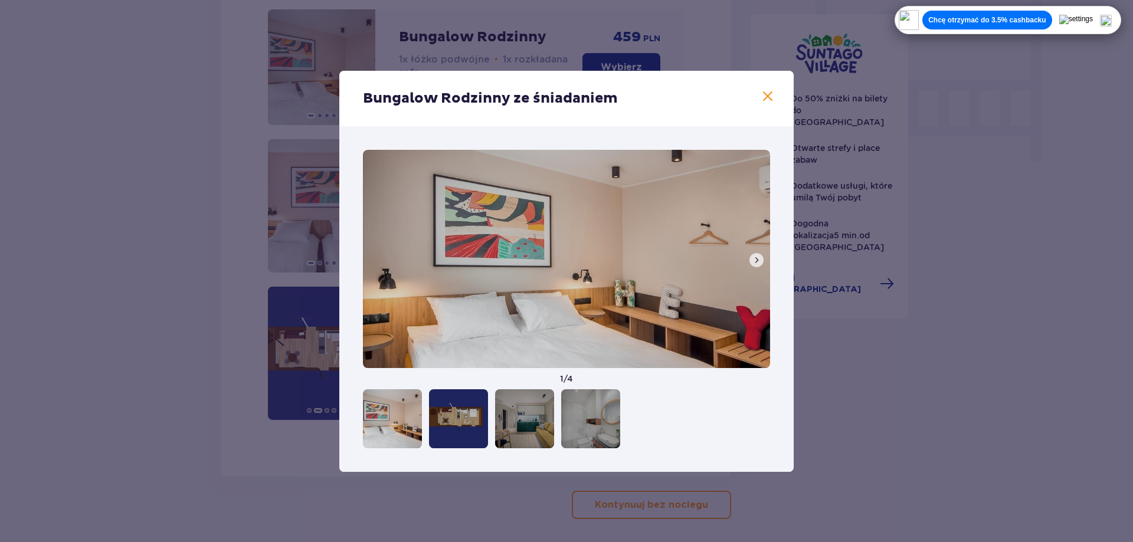
click at [764, 99] on span at bounding box center [768, 97] width 14 height 14
